Goal: Transaction & Acquisition: Purchase product/service

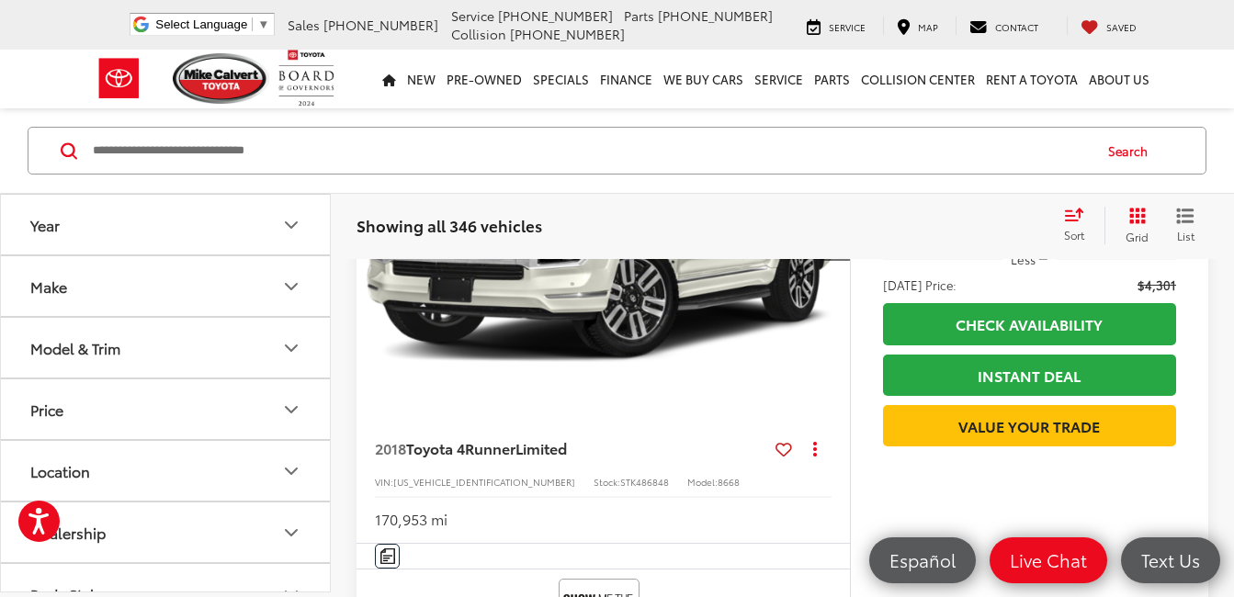
click at [291, 283] on icon "Make" at bounding box center [291, 287] width 22 height 22
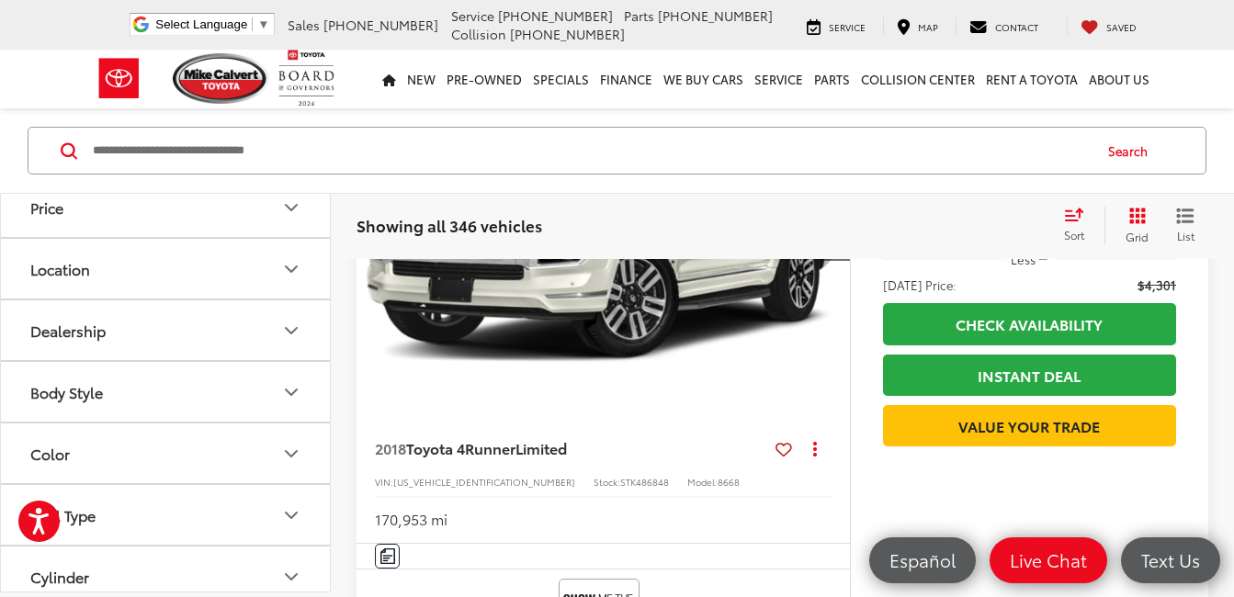
scroll to position [735, 0]
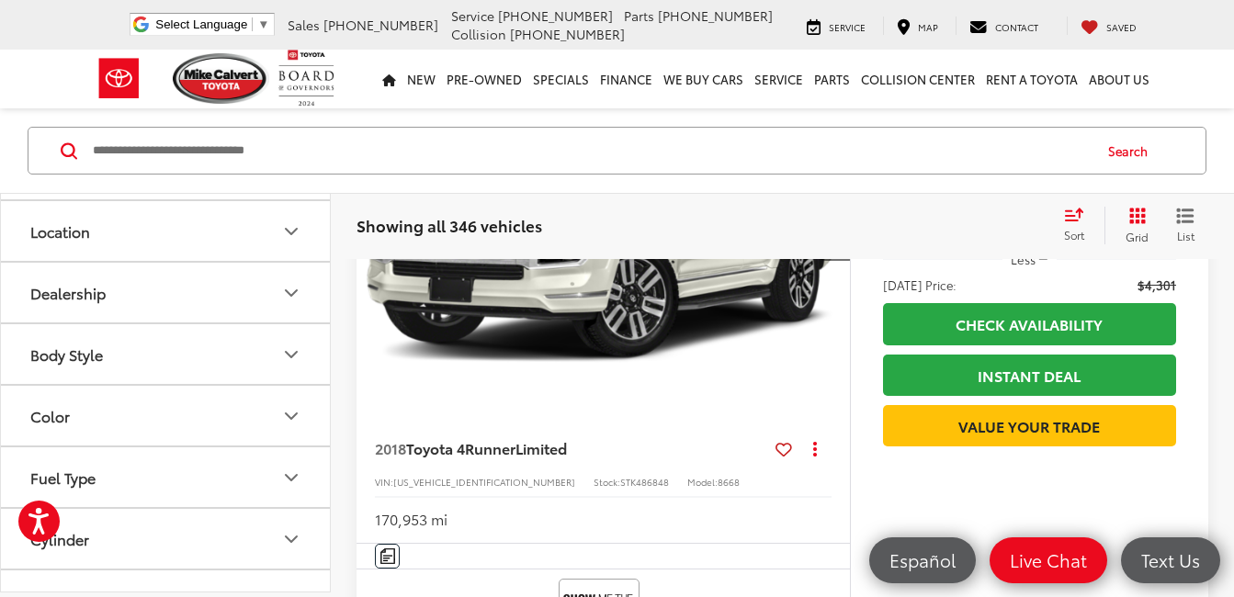
click at [172, 46] on label "Toyota (209)" at bounding box center [166, 30] width 74 height 31
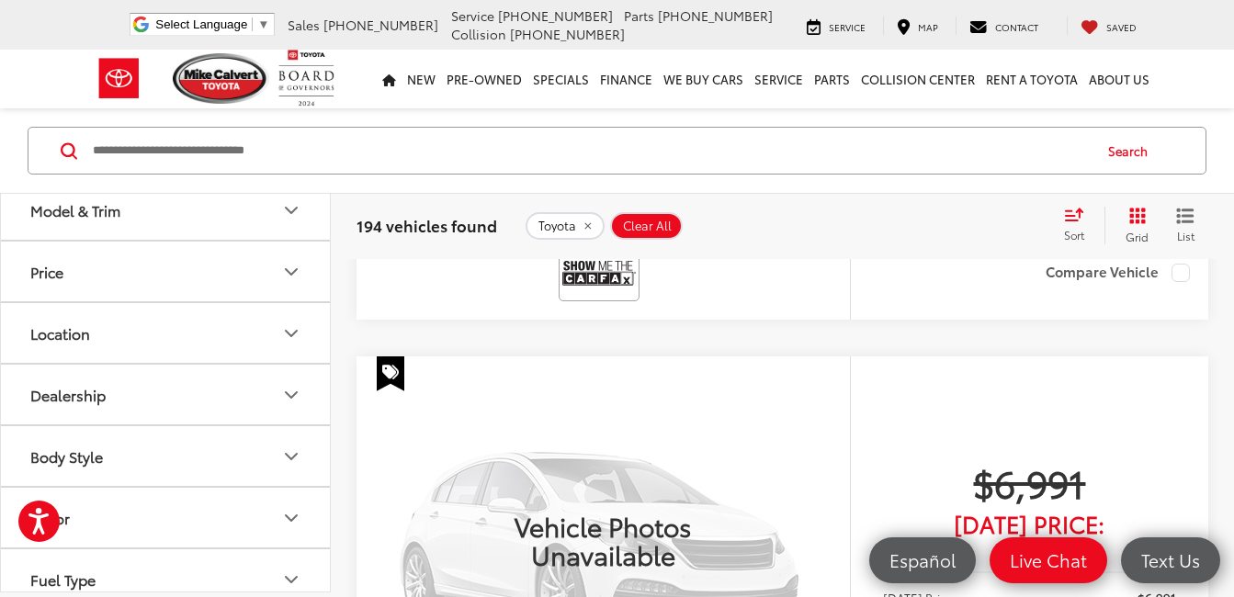
scroll to position [1161, 0]
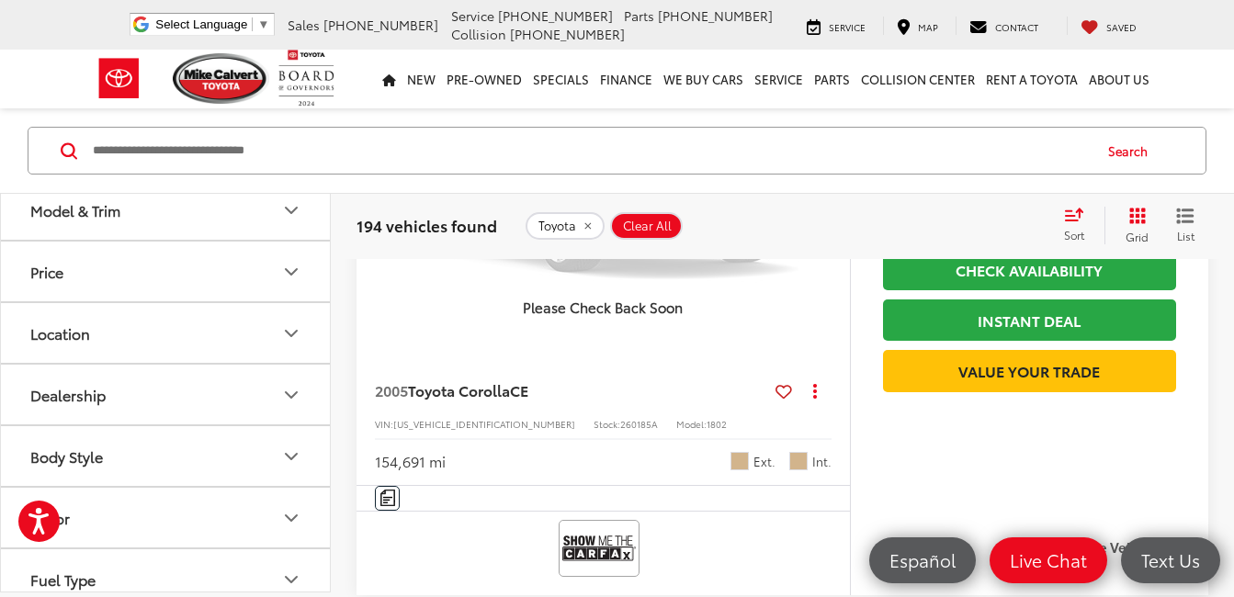
click at [291, 221] on icon "Model & Trim" at bounding box center [291, 210] width 22 height 22
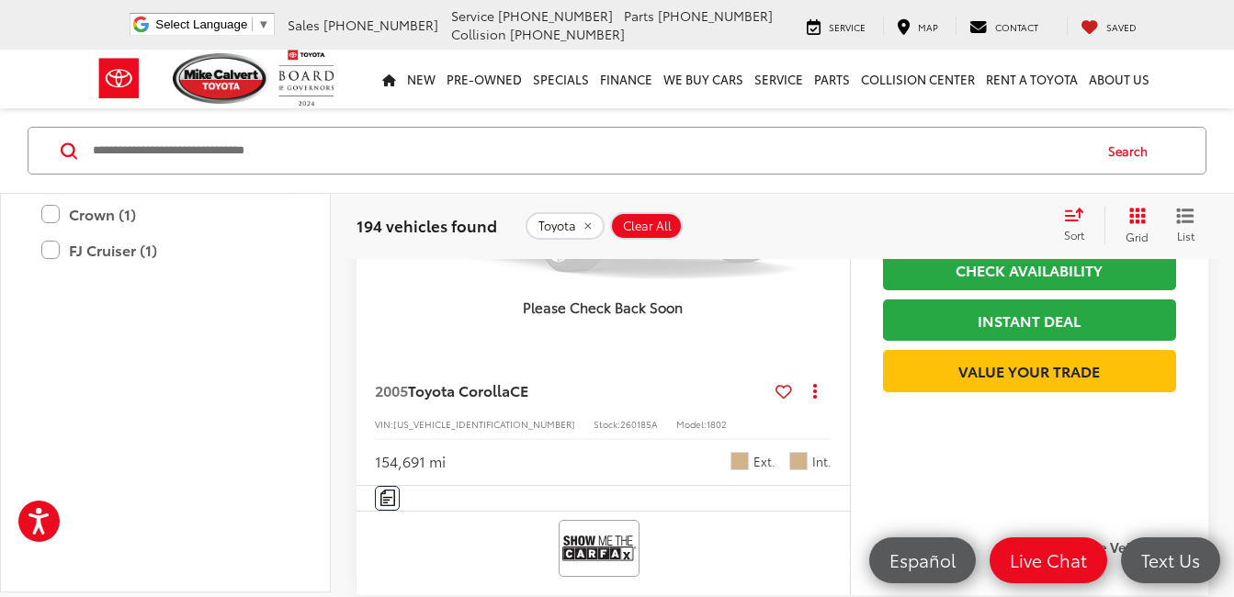
scroll to position [1001, 0]
click at [52, 98] on label "Corolla (29)" at bounding box center [165, 82] width 248 height 32
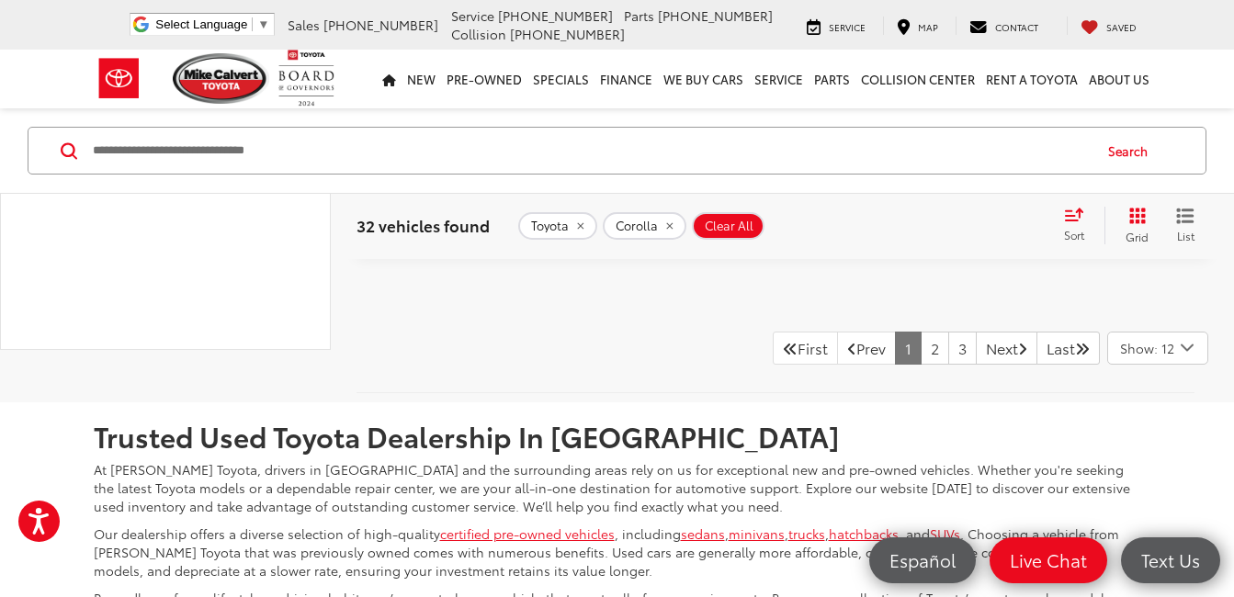
scroll to position [7870, 0]
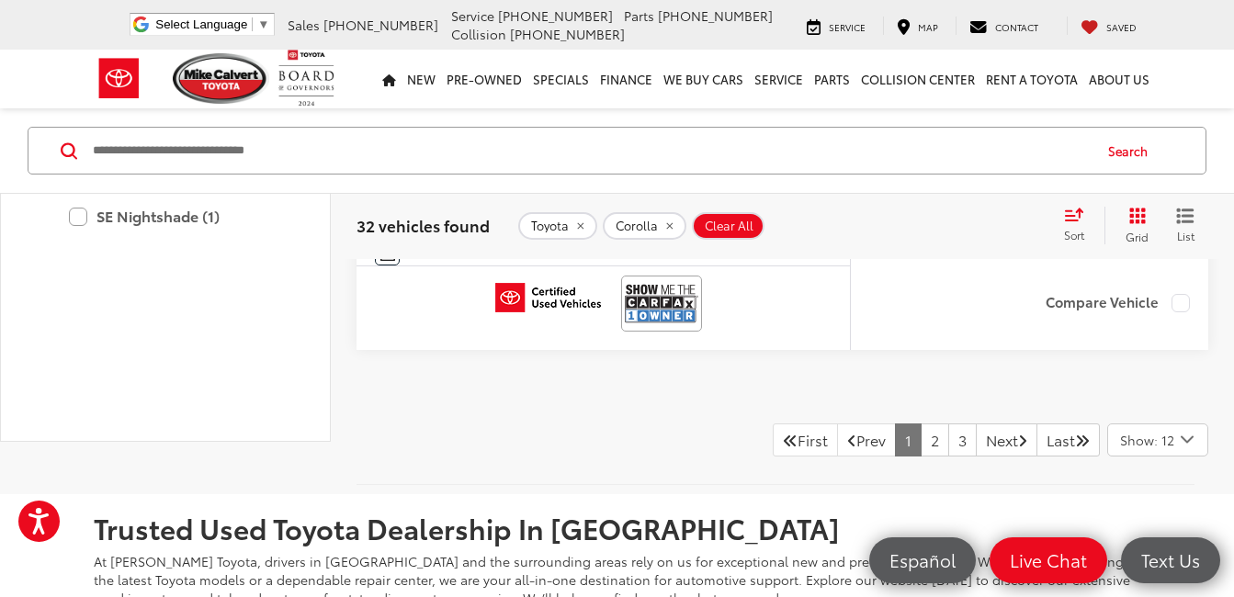
click at [1186, 436] on icon "Select number of vehicles per page" at bounding box center [1187, 439] width 22 height 23
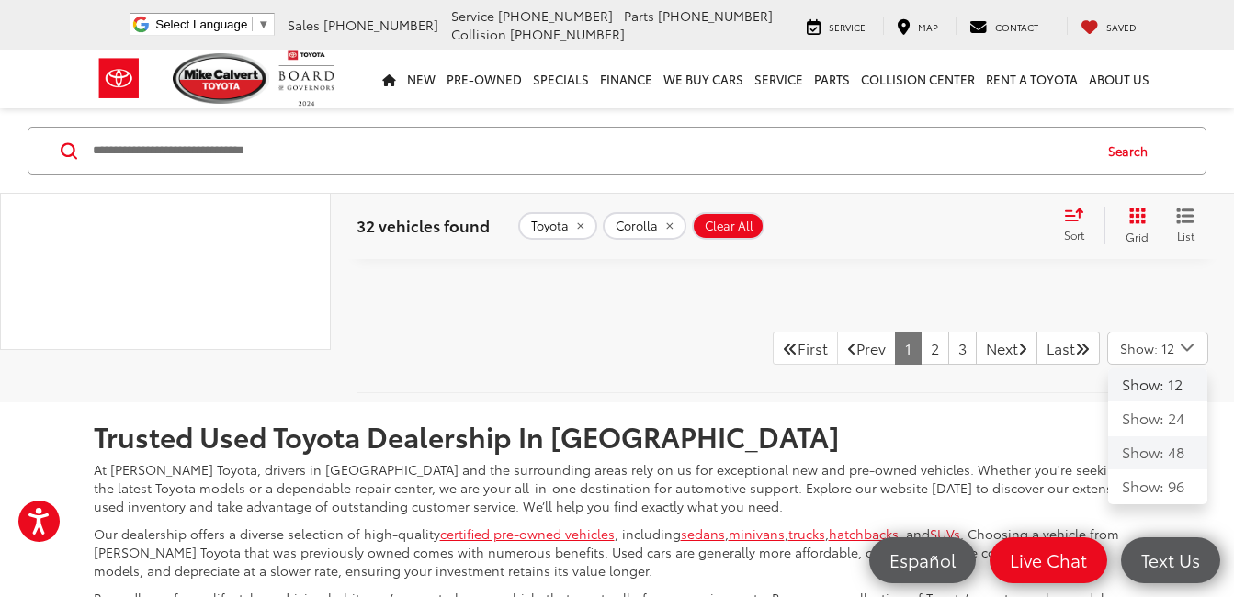
click at [1148, 451] on button "Show: 48" at bounding box center [1157, 453] width 99 height 33
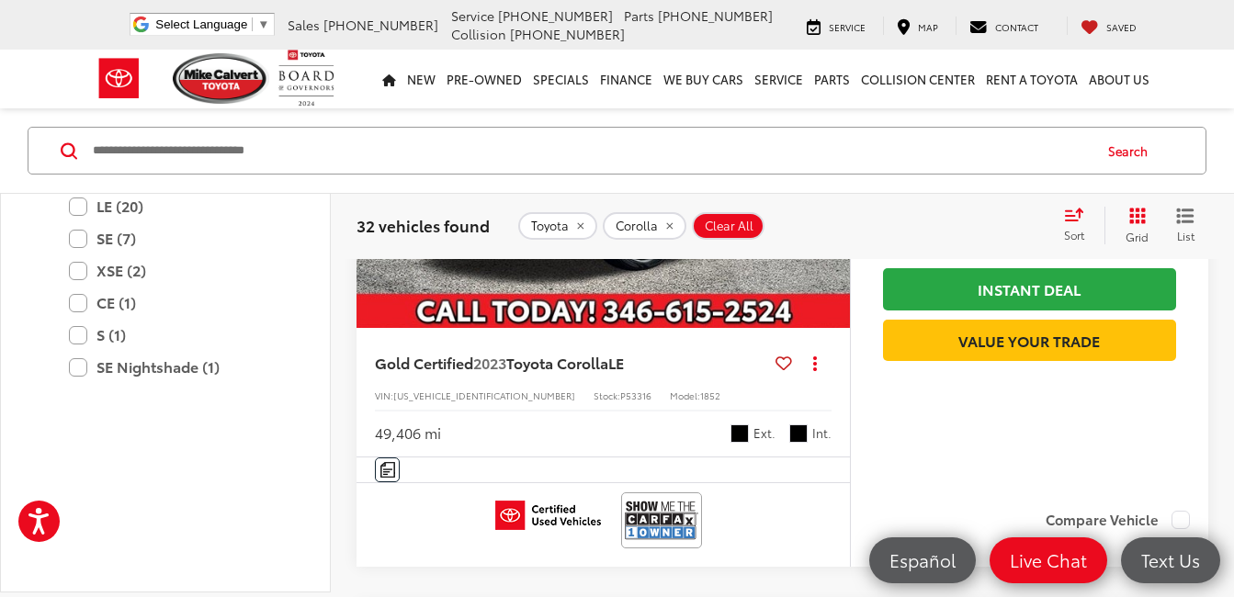
scroll to position [2573, 0]
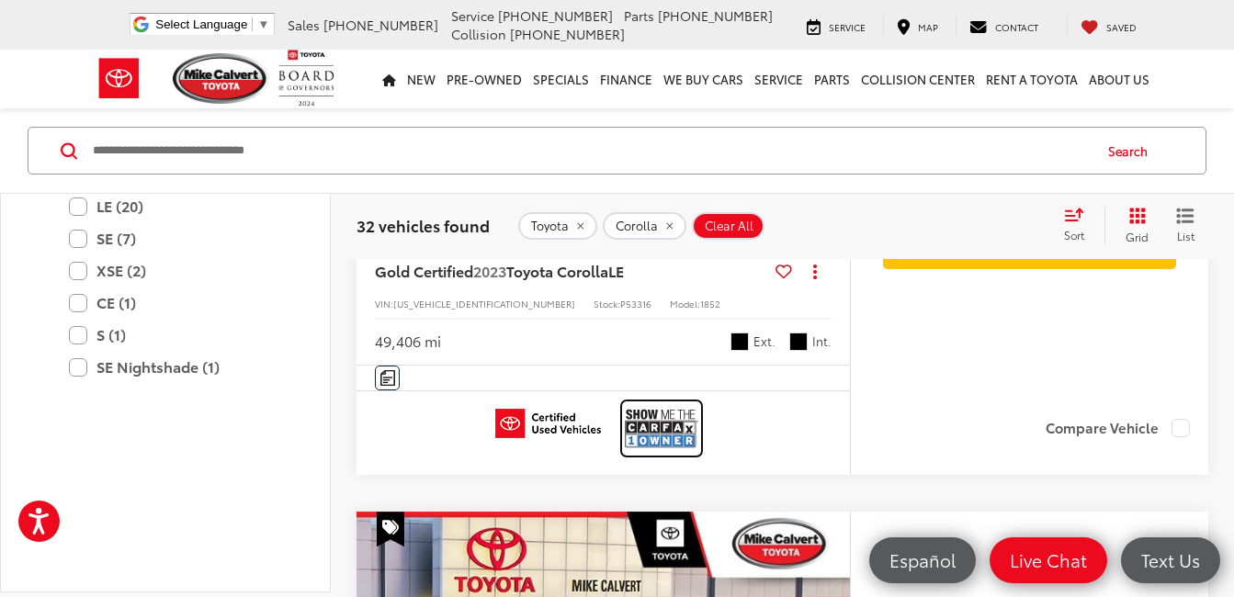
click at [654, 419] on img at bounding box center [662, 428] width 74 height 49
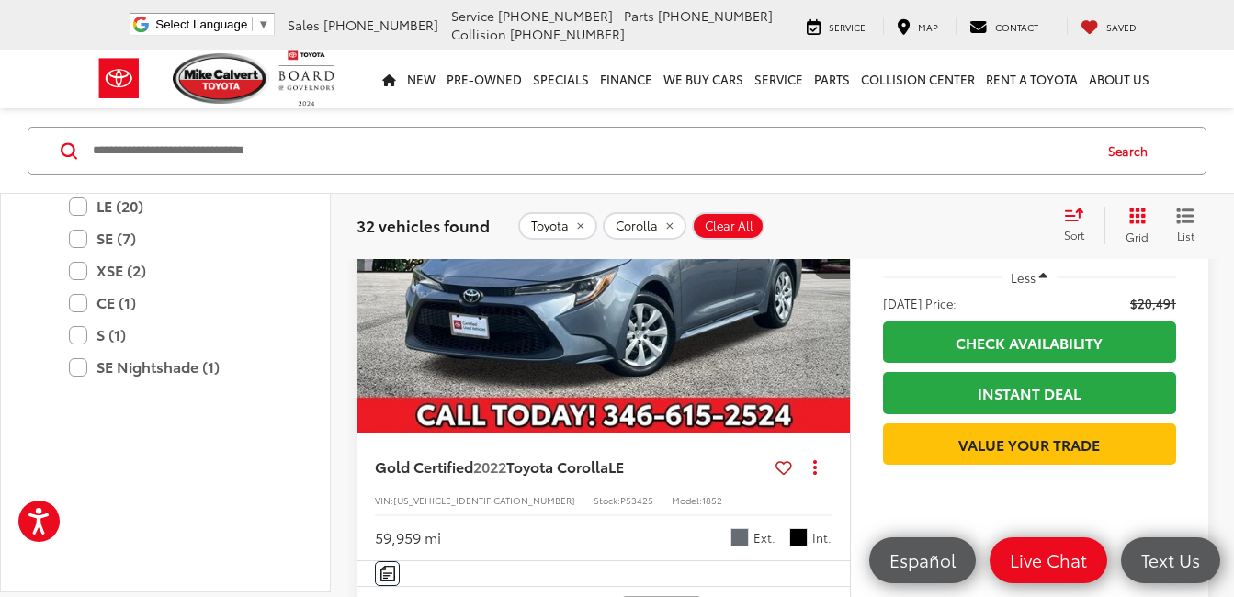
scroll to position [5147, 0]
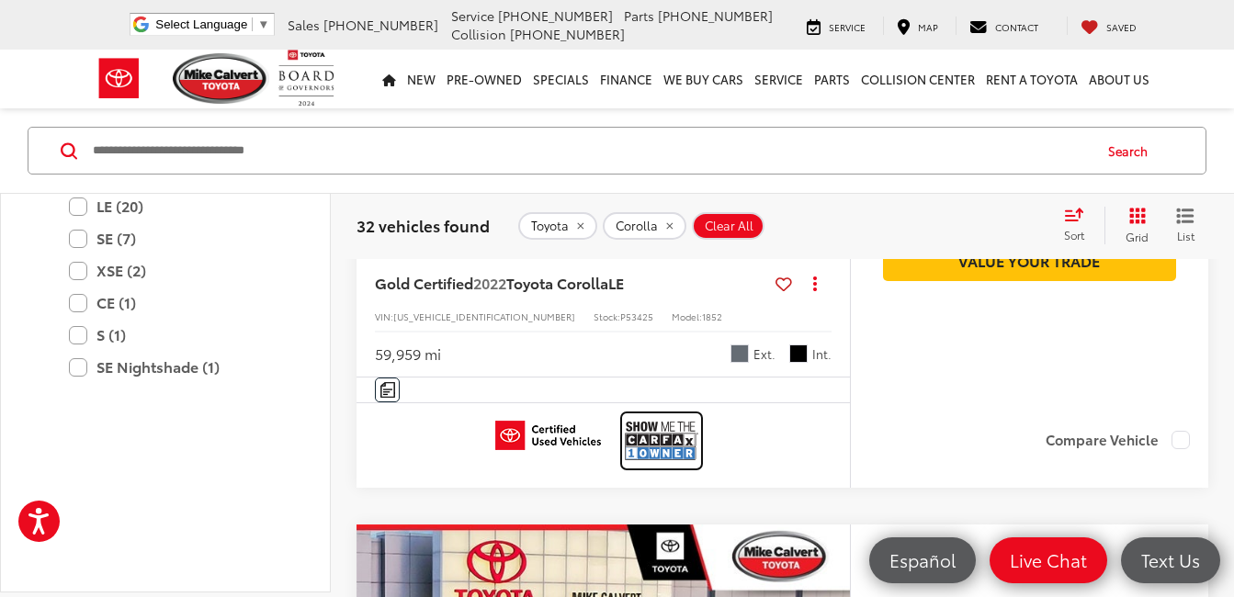
click at [683, 451] on img at bounding box center [662, 440] width 74 height 49
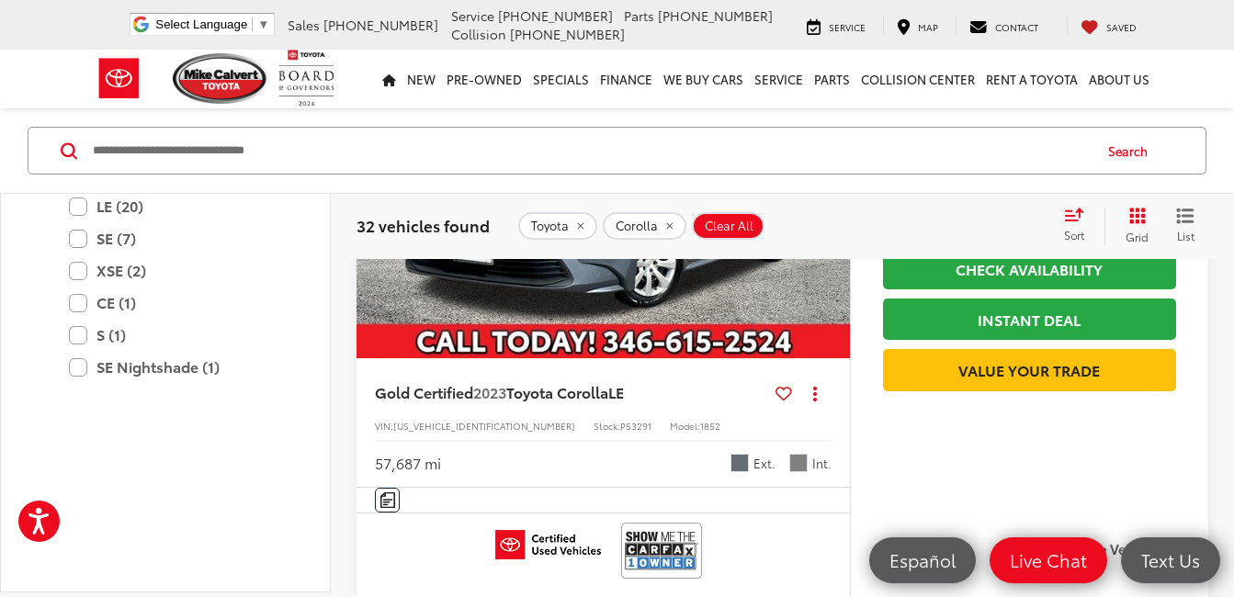
scroll to position [3768, 0]
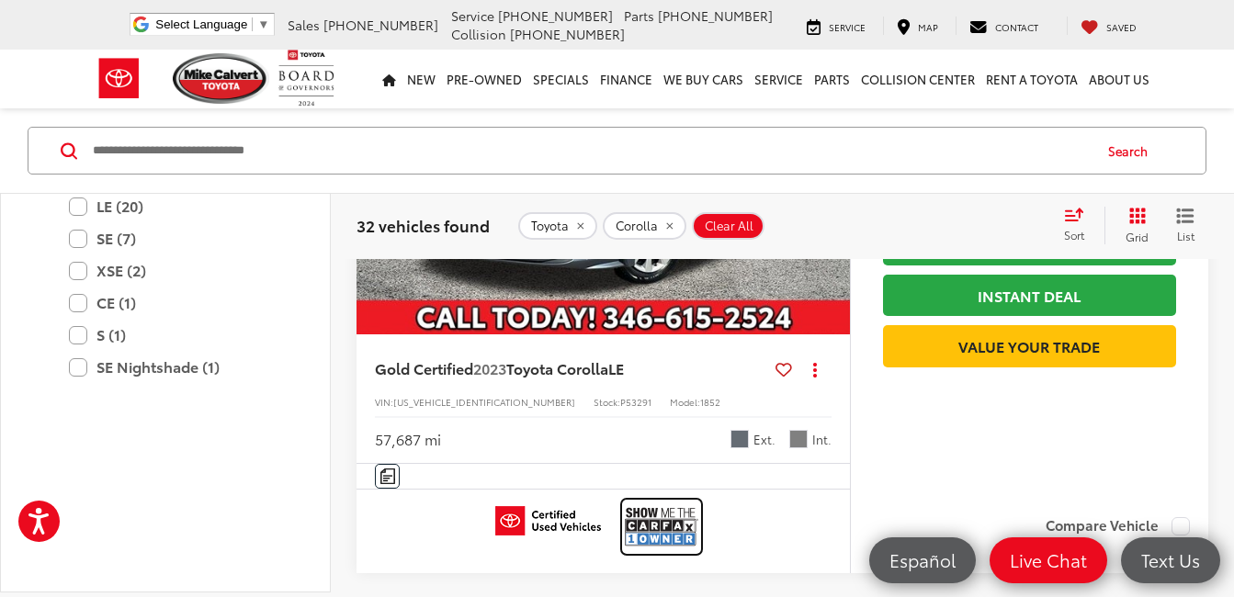
click at [662, 517] on img at bounding box center [662, 527] width 74 height 49
click at [668, 533] on img at bounding box center [662, 527] width 74 height 49
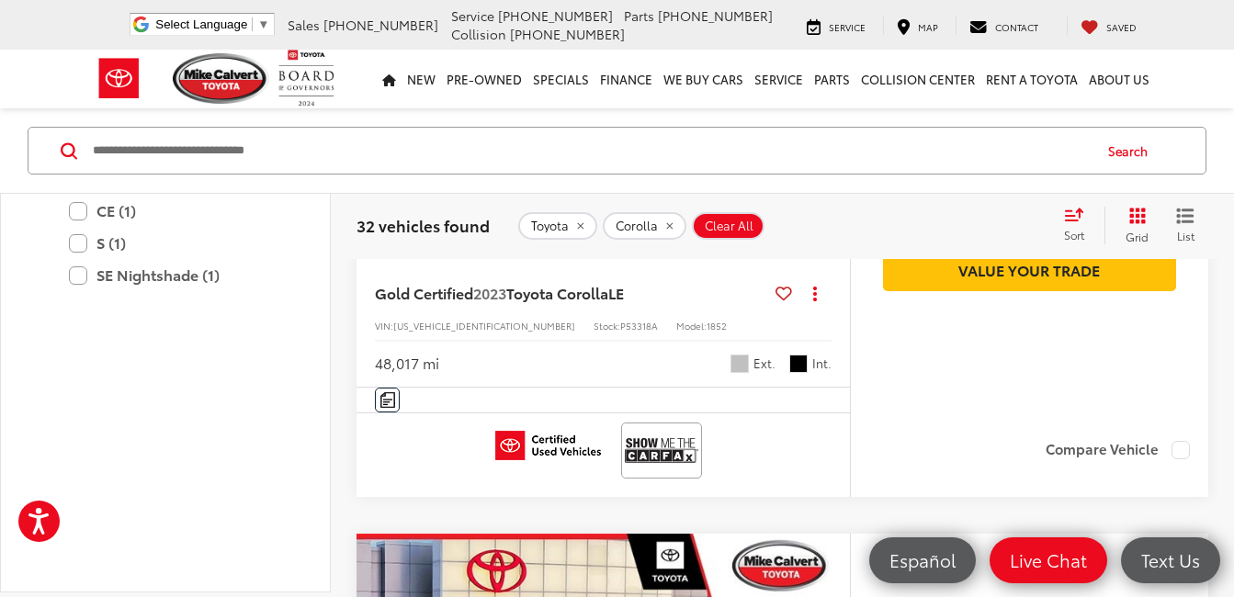
scroll to position [6434, 0]
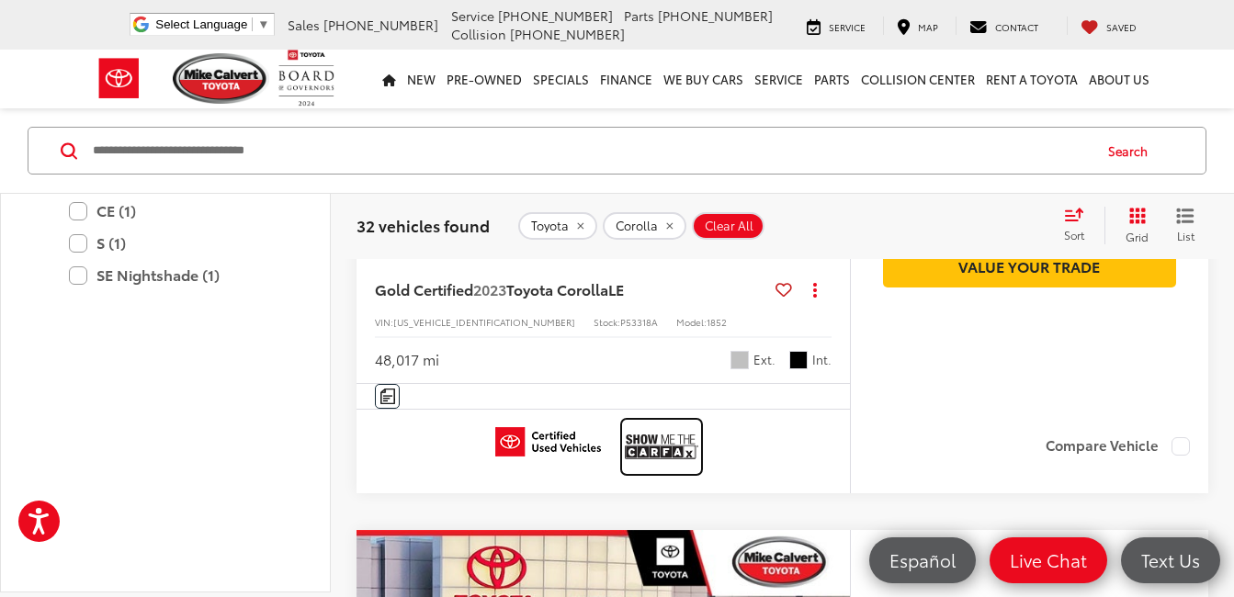
click at [677, 457] on img at bounding box center [662, 447] width 74 height 49
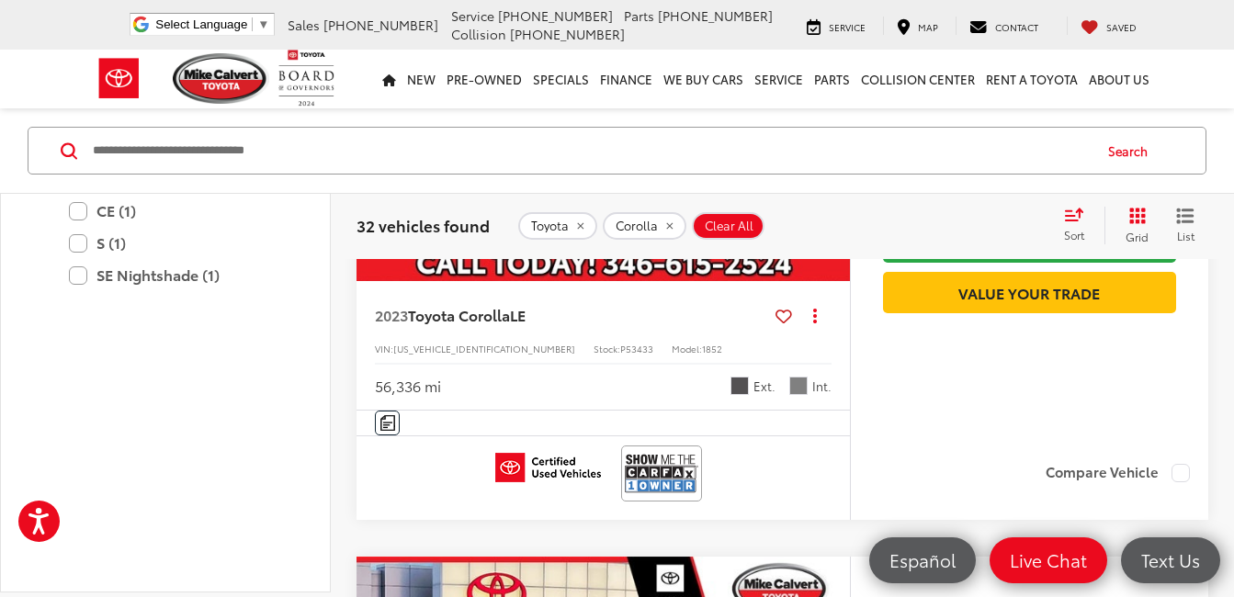
scroll to position [7720, 0]
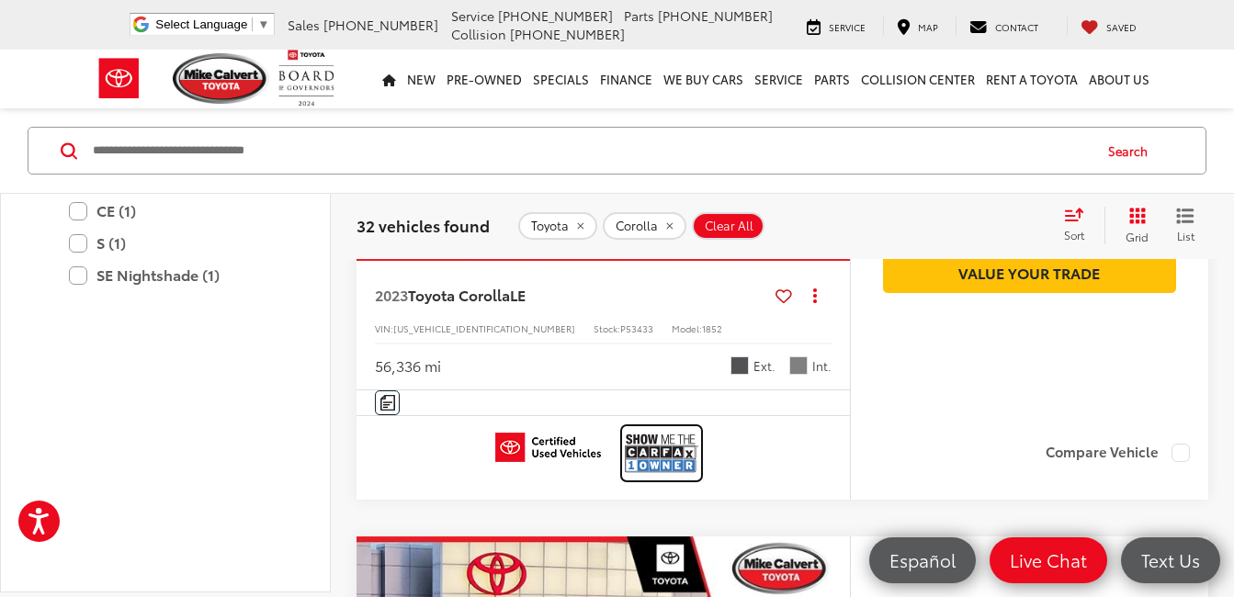
click at [671, 450] on img at bounding box center [662, 453] width 74 height 49
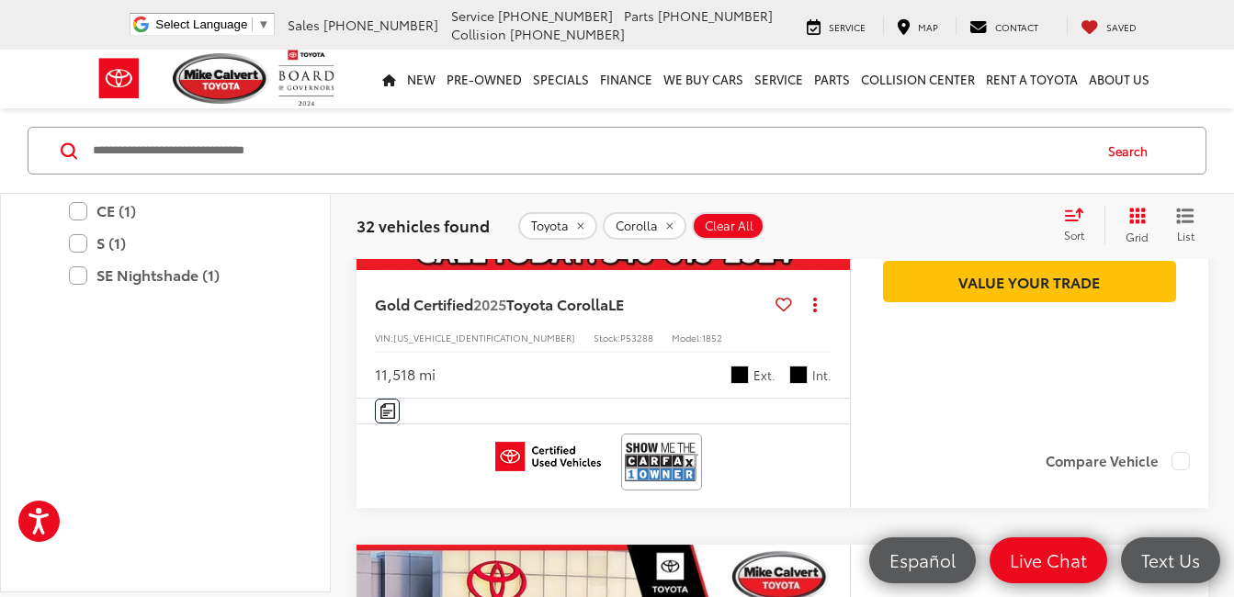
scroll to position [9007, 0]
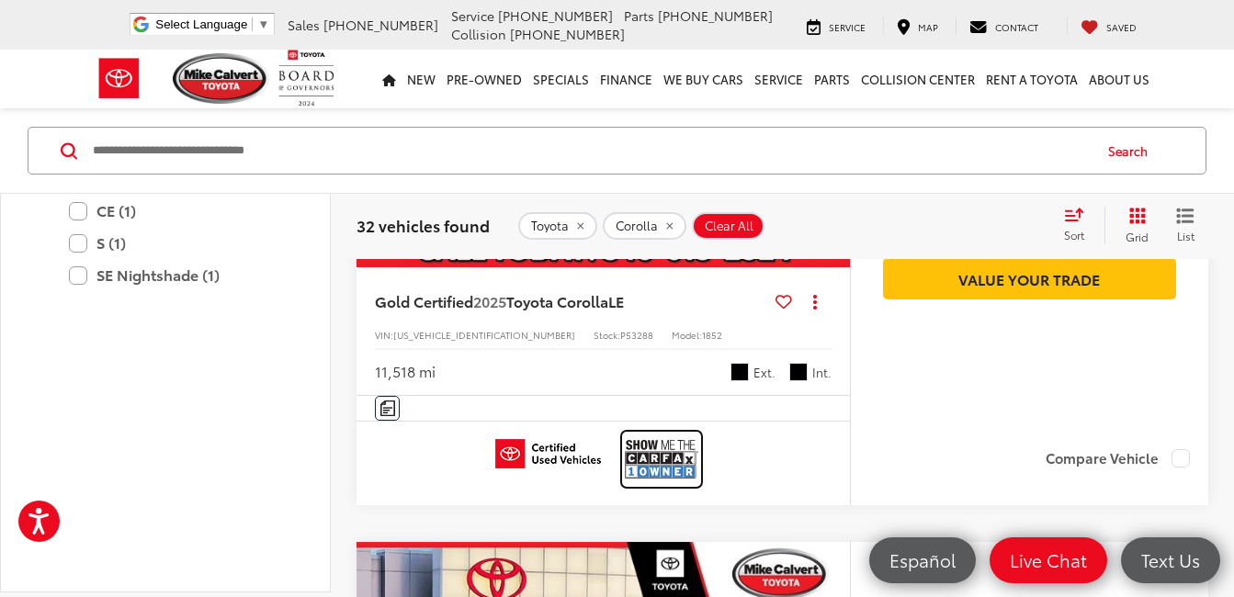
click at [671, 465] on img at bounding box center [662, 459] width 74 height 49
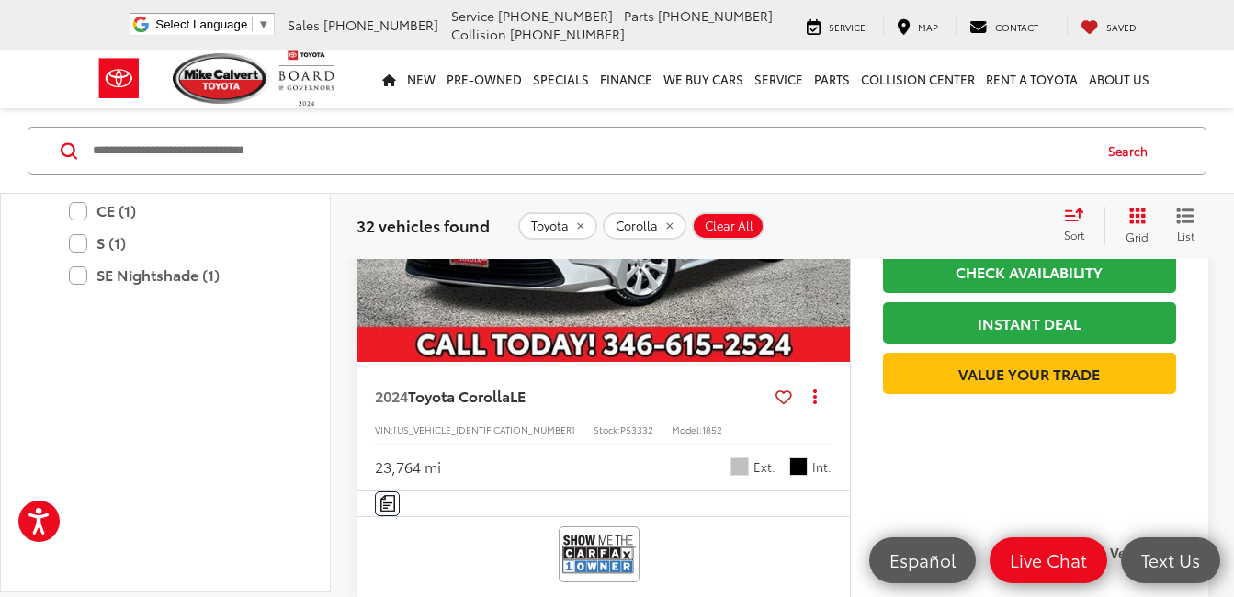
scroll to position [9650, 0]
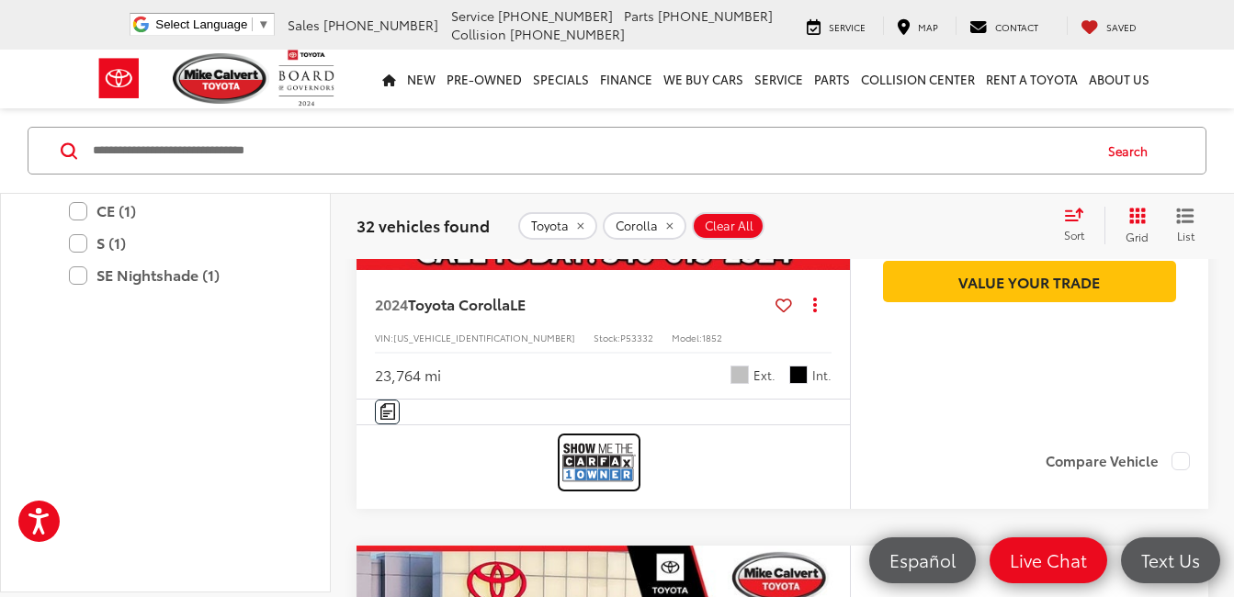
click at [603, 452] on img at bounding box center [599, 462] width 74 height 49
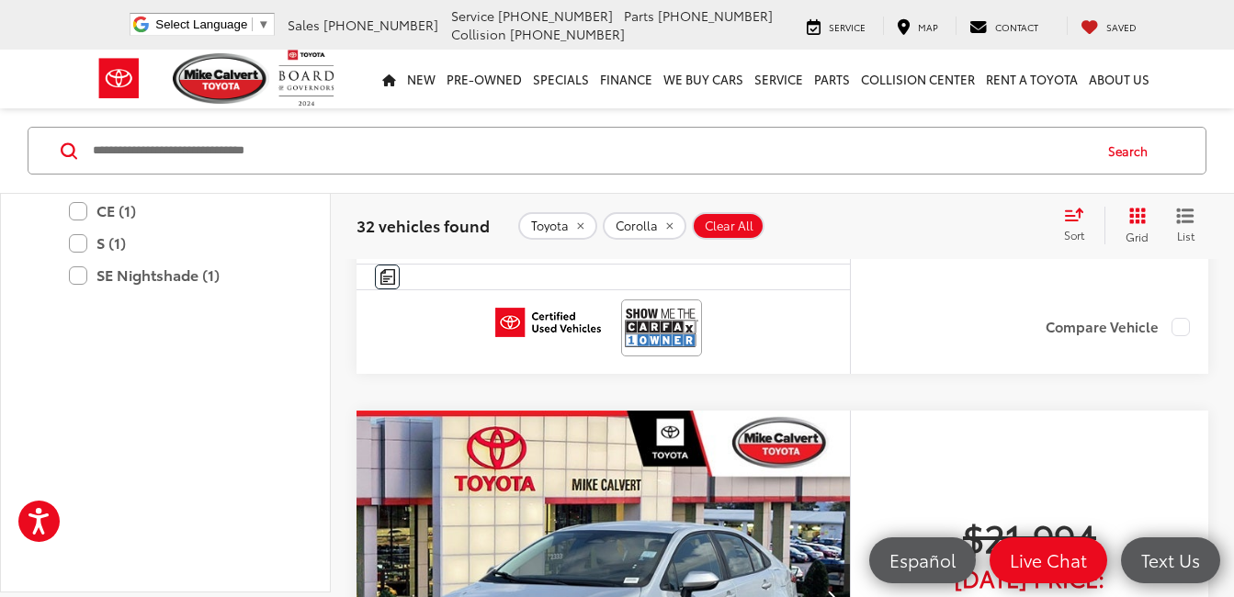
scroll to position [9007, 0]
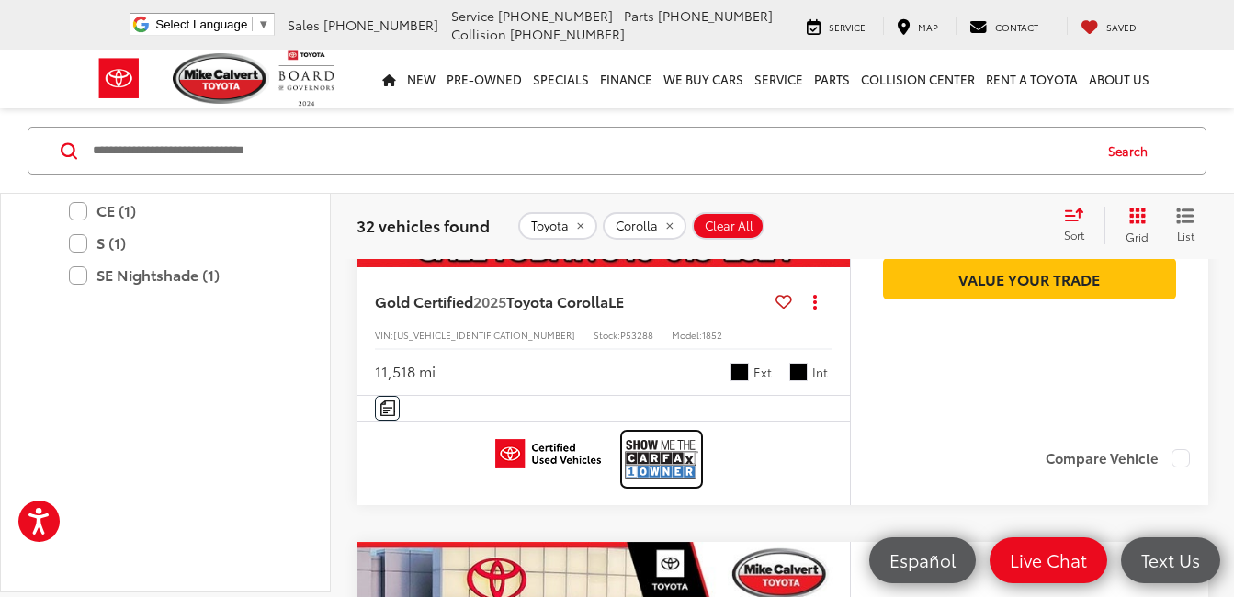
click at [661, 456] on img at bounding box center [662, 459] width 74 height 49
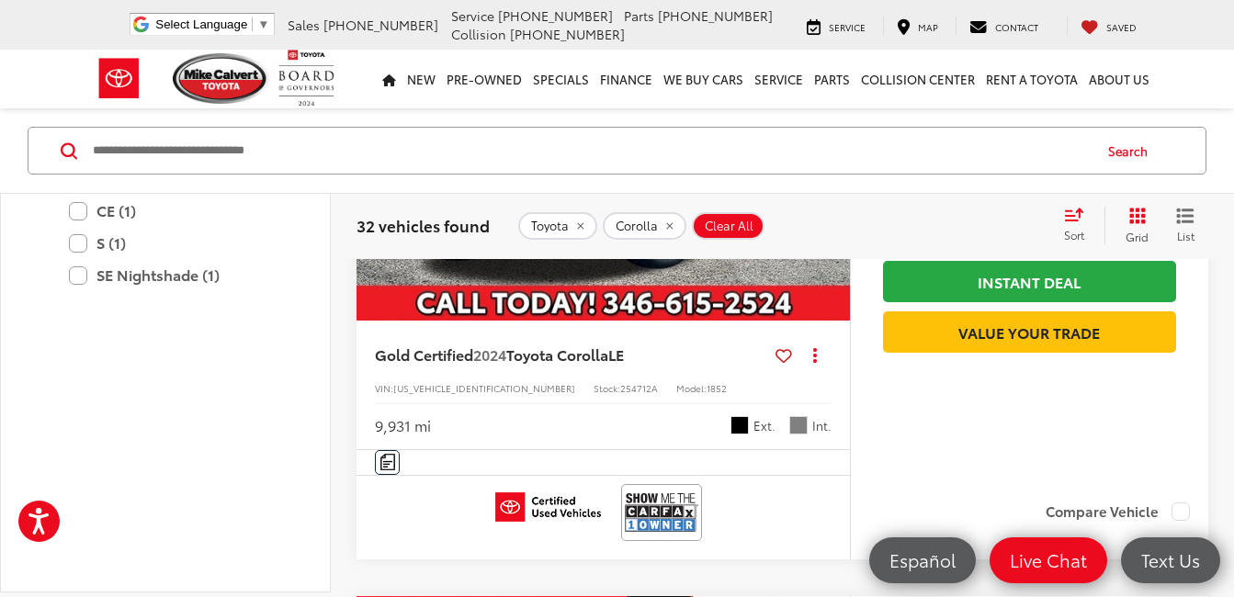
scroll to position [11580, 0]
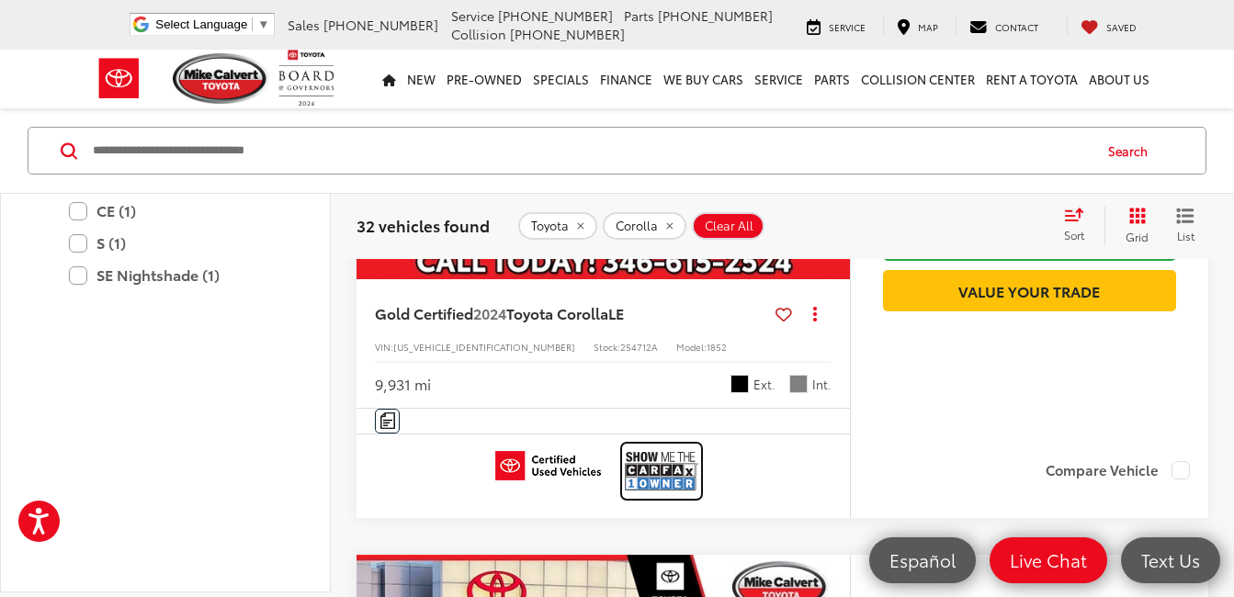
click at [676, 470] on img at bounding box center [662, 471] width 74 height 49
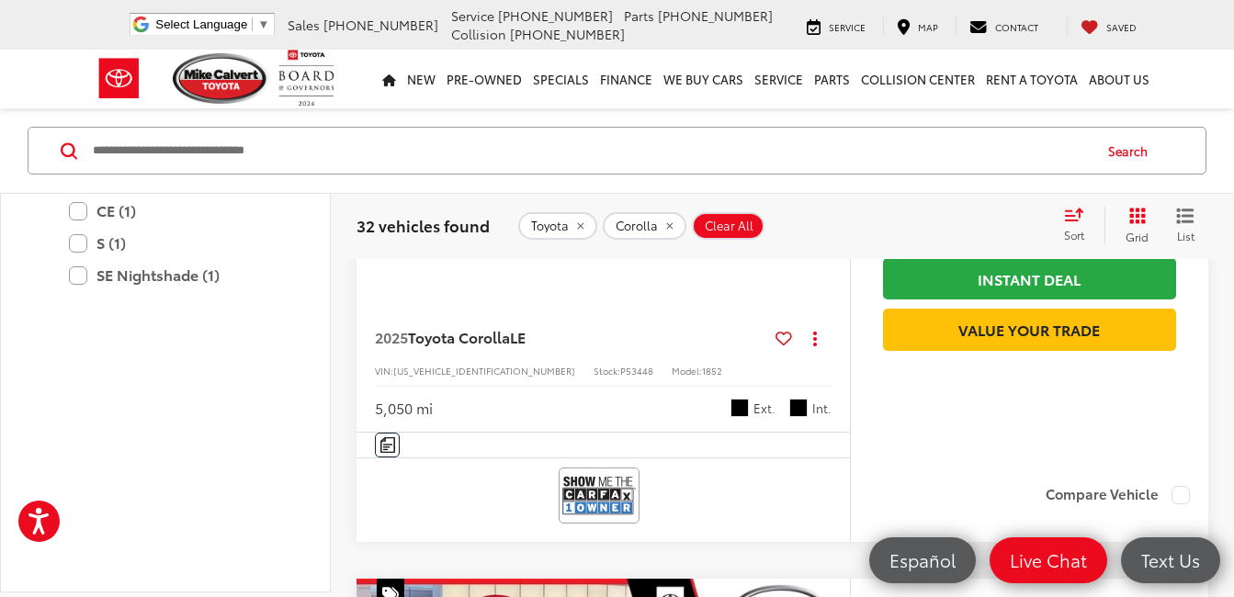
scroll to position [16084, 0]
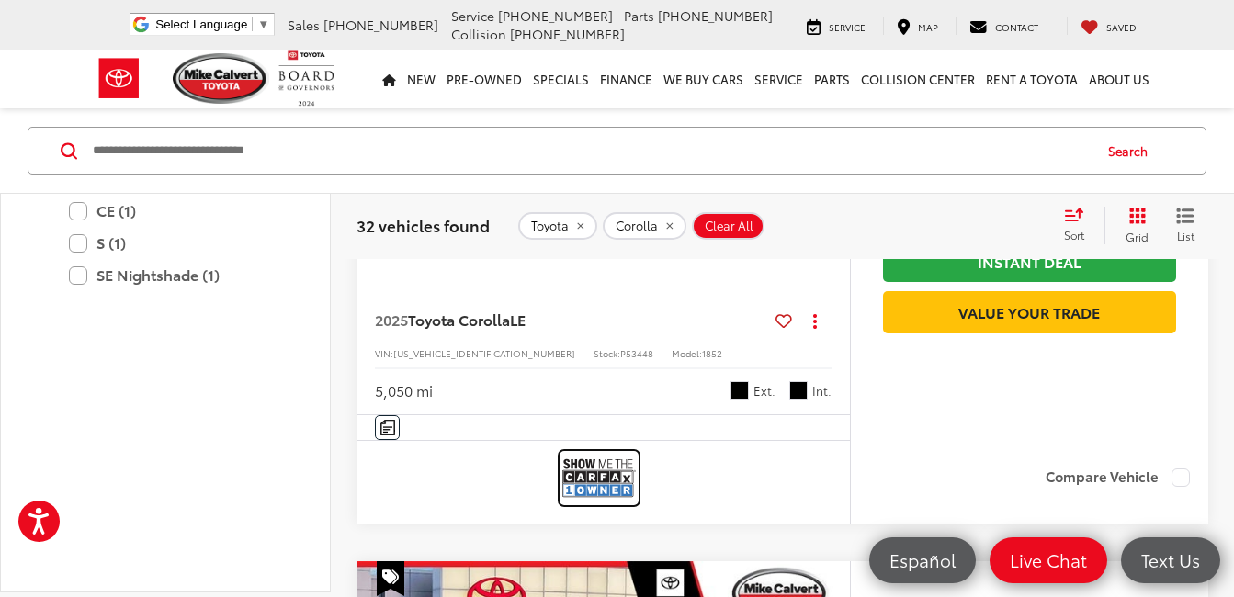
click at [596, 482] on img at bounding box center [599, 478] width 74 height 49
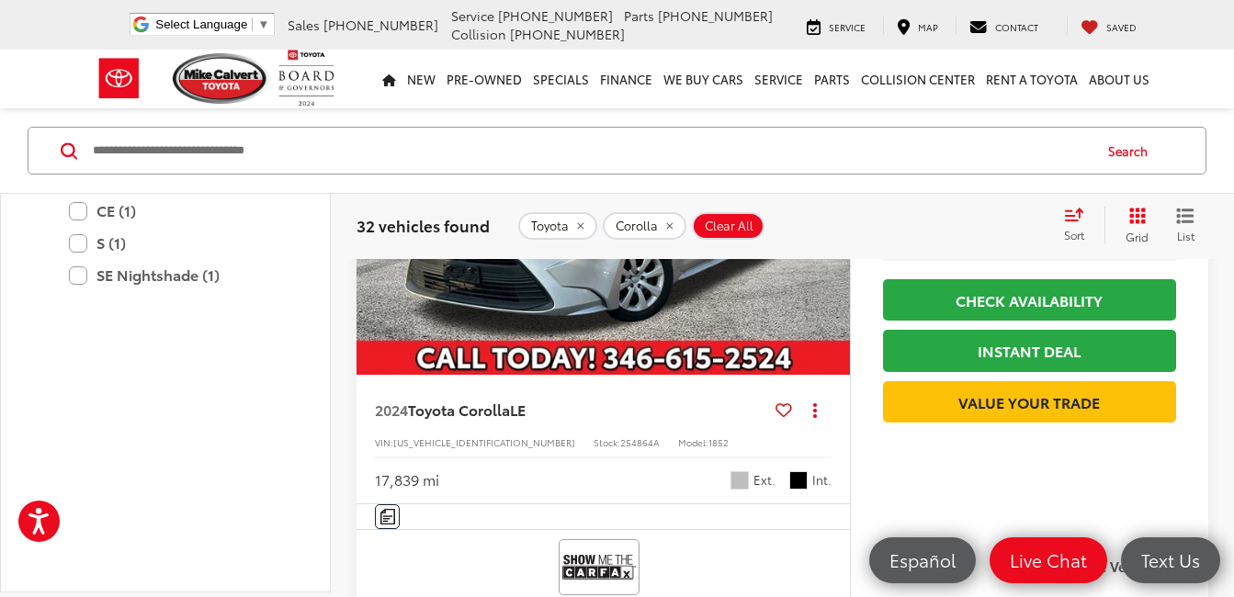
scroll to position [16727, 0]
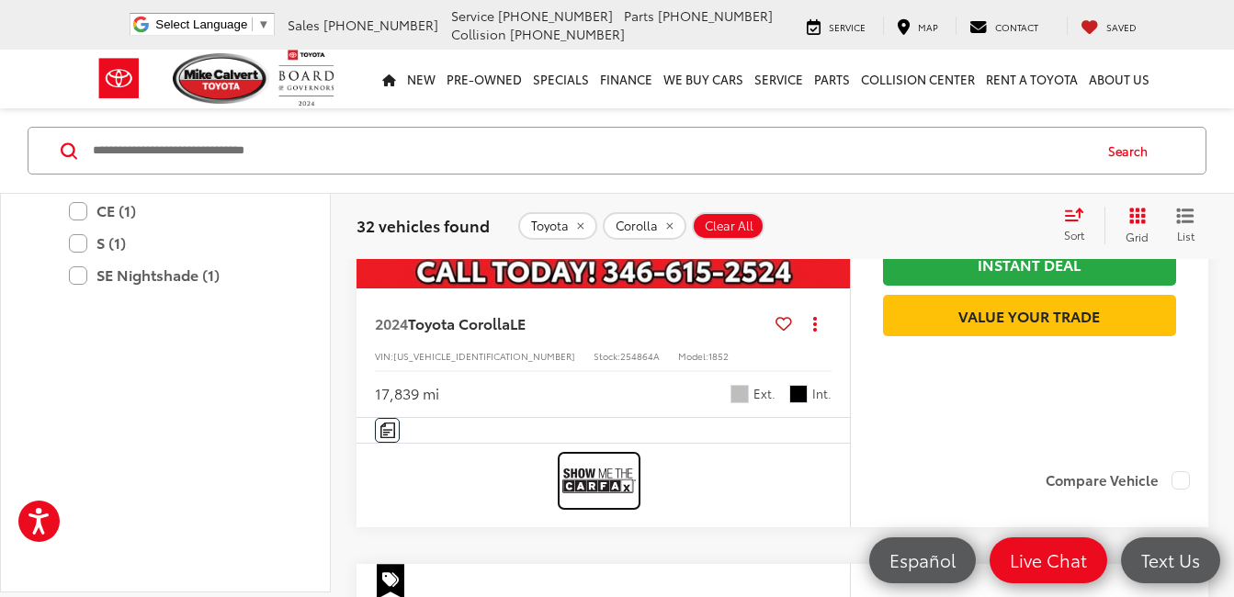
click at [615, 483] on img at bounding box center [599, 481] width 74 height 49
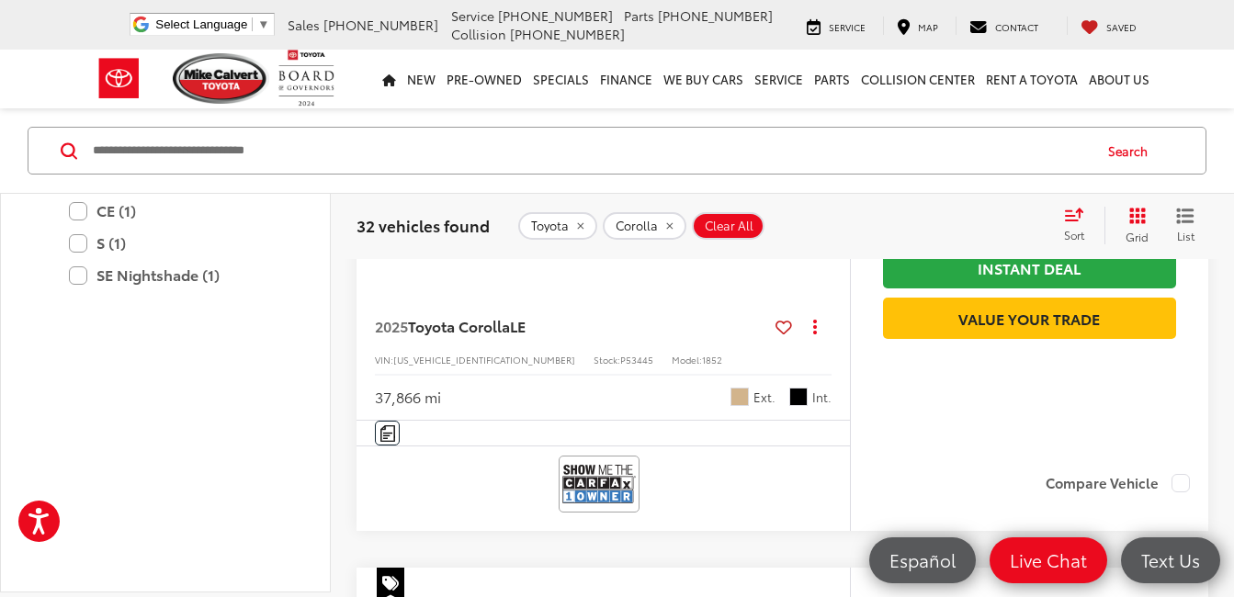
scroll to position [17463, 0]
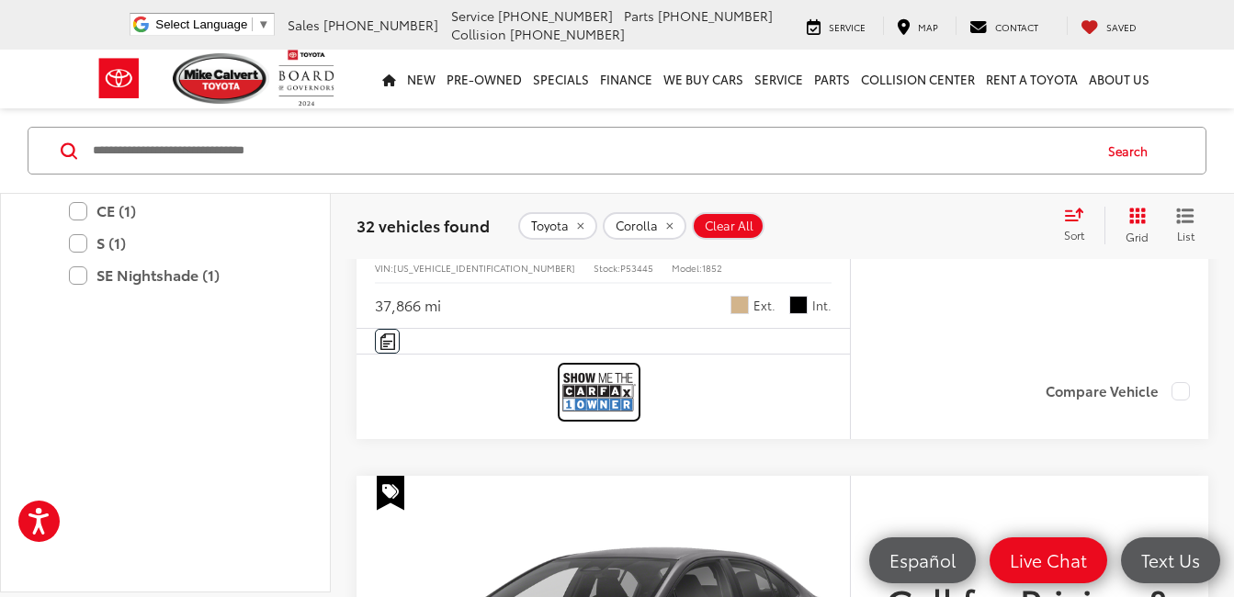
click at [598, 387] on img at bounding box center [599, 392] width 74 height 49
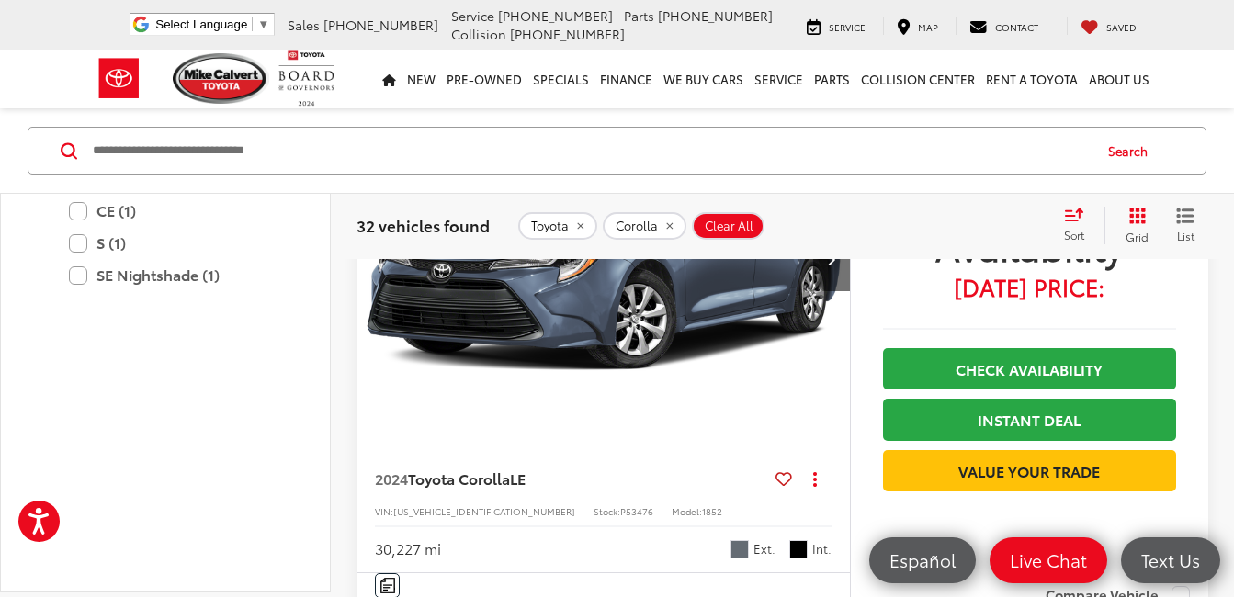
scroll to position [20312, 0]
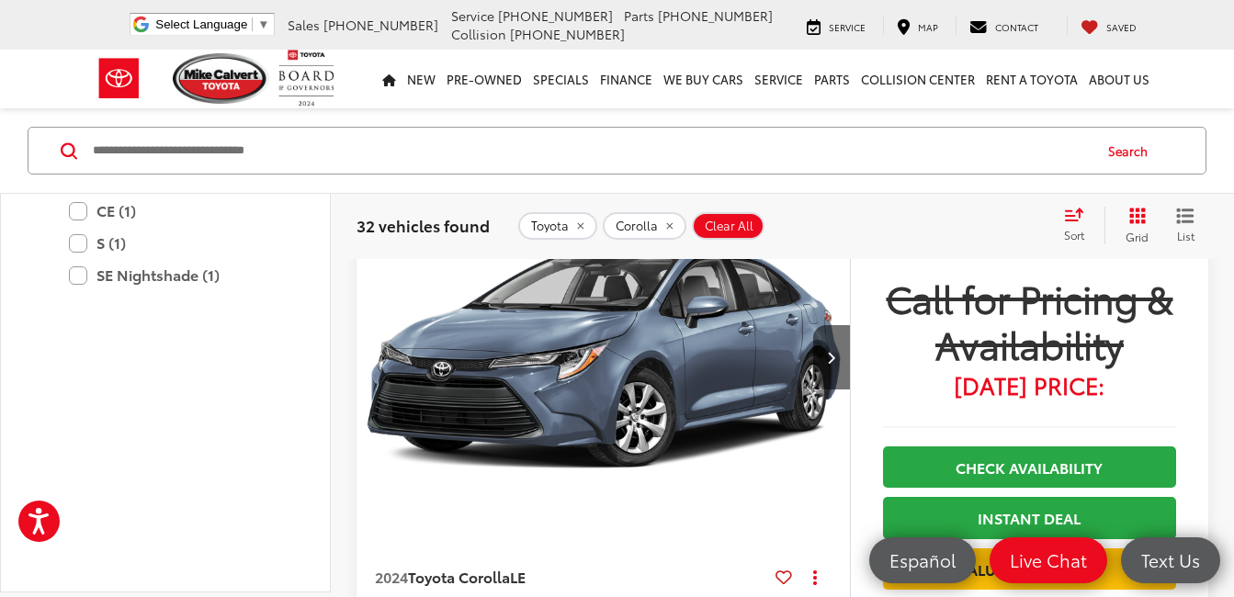
click at [626, 372] on img "2024 Toyota Corolla LE 0" at bounding box center [604, 358] width 496 height 372
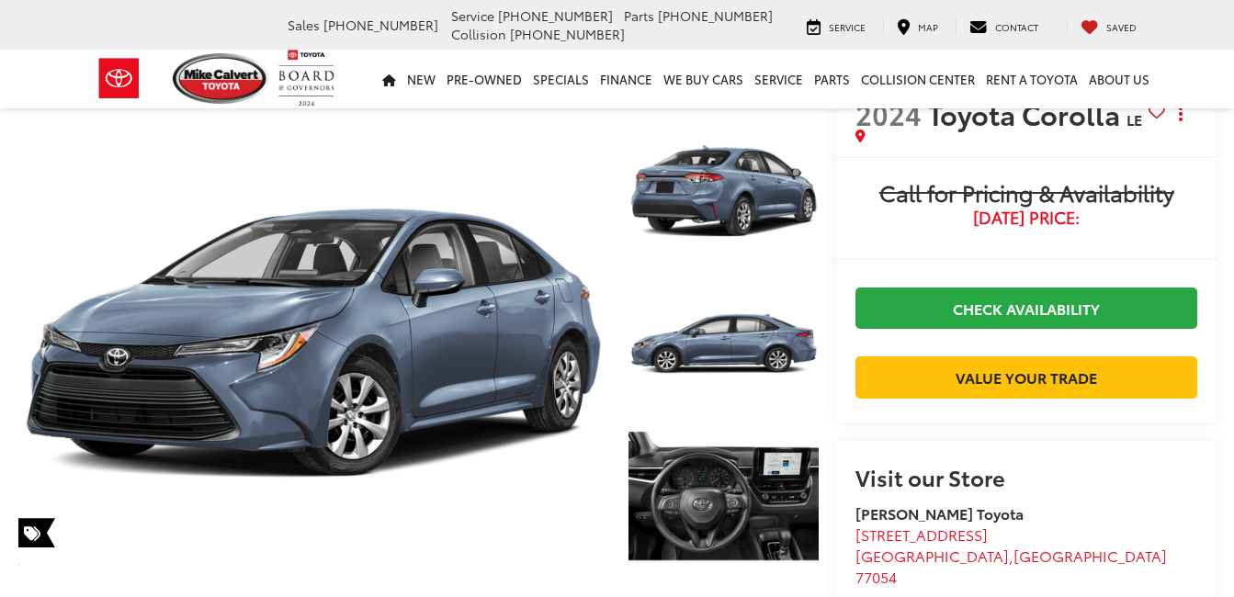
scroll to position [2, 0]
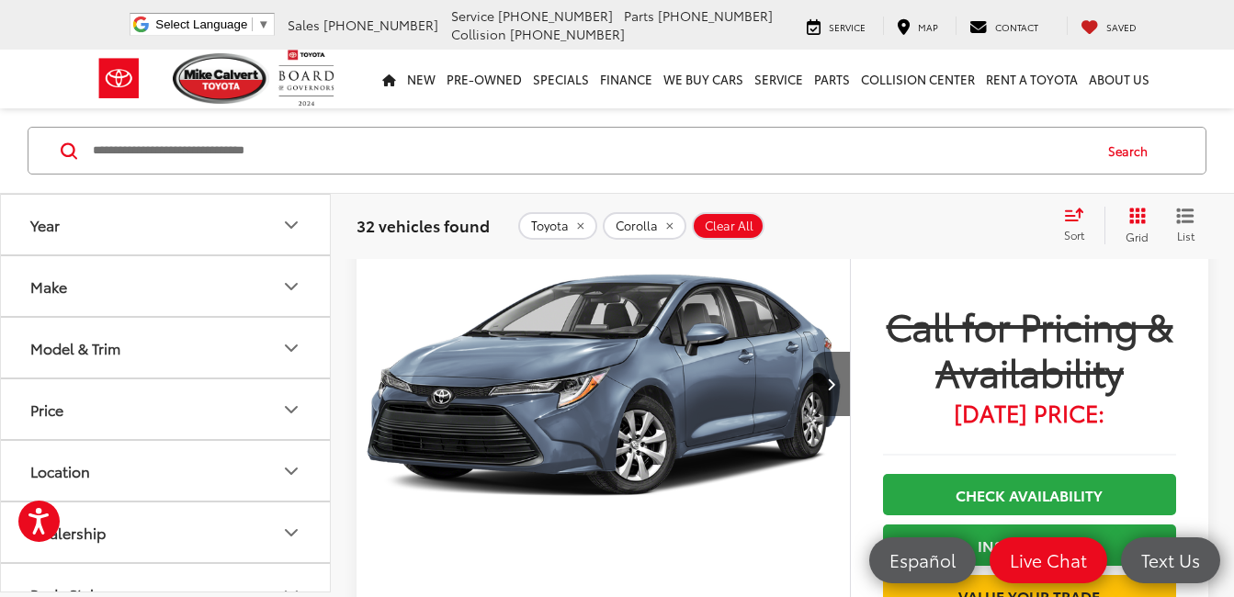
scroll to position [20128, 0]
